Goal: Information Seeking & Learning: Learn about a topic

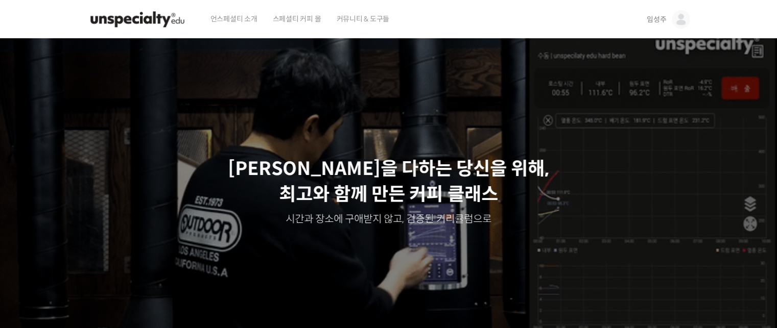
click at [653, 22] on span "임성주" at bounding box center [655, 19] width 19 height 9
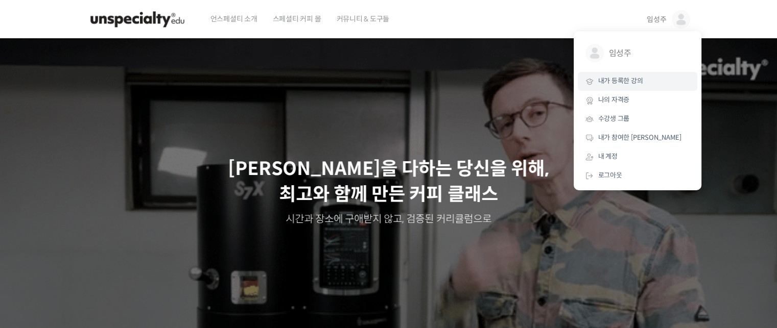
click at [620, 83] on span "내가 등록한 강의" at bounding box center [620, 81] width 45 height 9
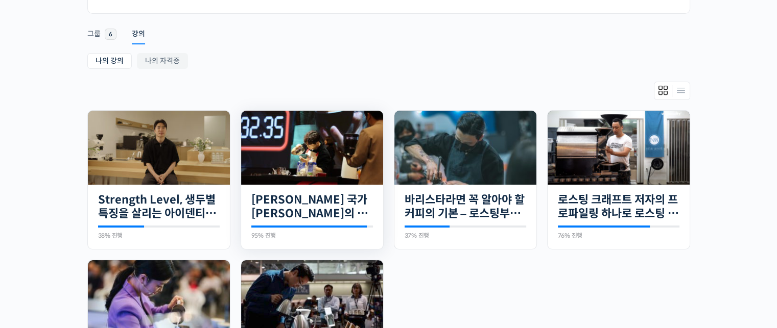
scroll to position [153, 0]
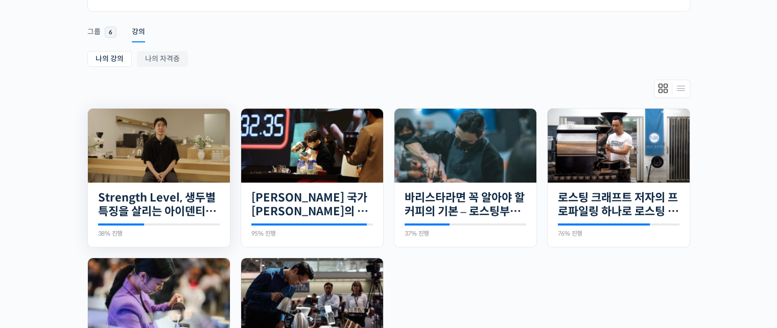
click at [189, 159] on img at bounding box center [159, 146] width 142 height 74
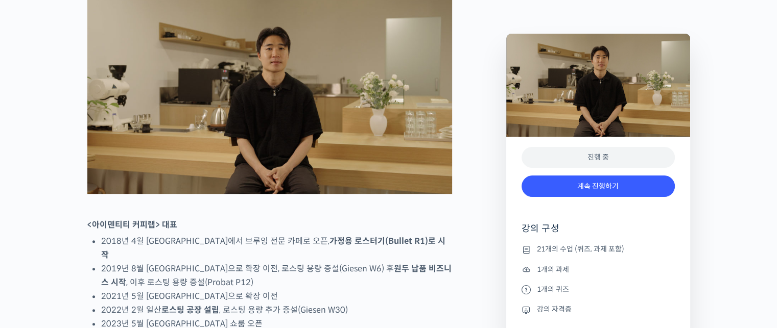
scroll to position [511, 0]
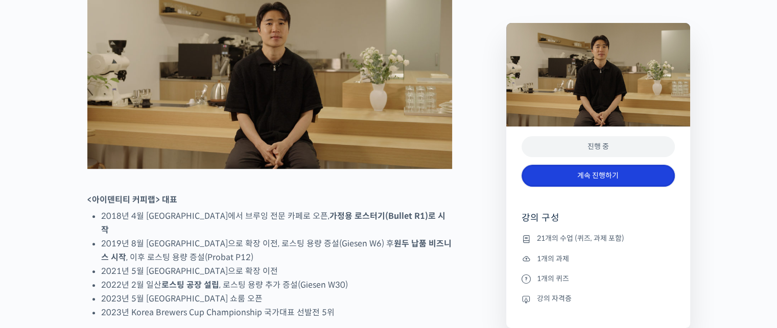
click at [601, 177] on link "계속 진행하기" at bounding box center [597, 176] width 153 height 22
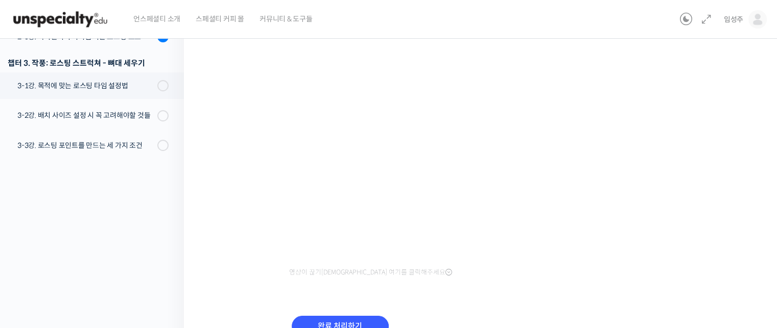
scroll to position [226, 0]
